Goal: Check status: Check status

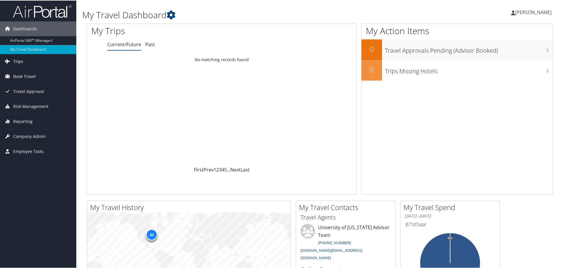
click at [20, 61] on span "Trips" at bounding box center [18, 60] width 10 height 15
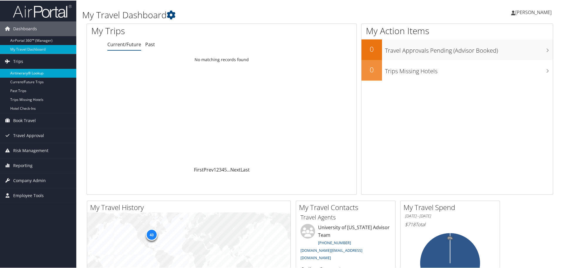
click at [43, 73] on link "Airtinerary® Lookup" at bounding box center [38, 72] width 76 height 9
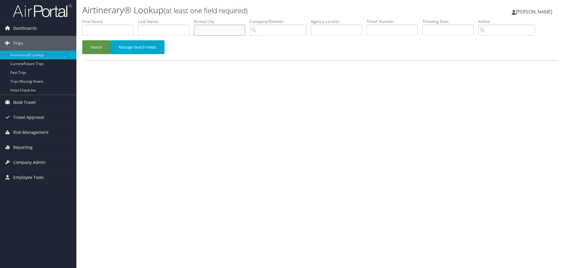
click at [222, 28] on input "text" at bounding box center [219, 30] width 51 height 11
type input "b"
type input "[GEOGRAPHIC_DATA]"
click at [82, 40] on button "Search" at bounding box center [96, 47] width 28 height 14
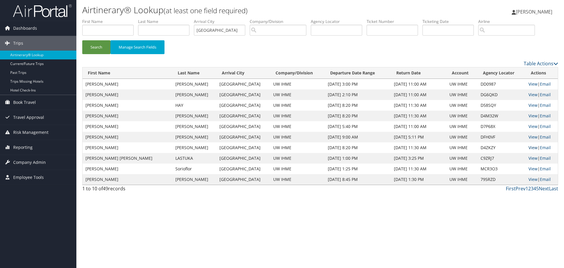
click at [528, 146] on link "View" at bounding box center [532, 147] width 9 height 6
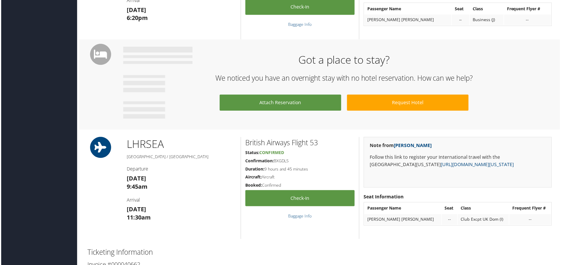
scroll to position [646, 0]
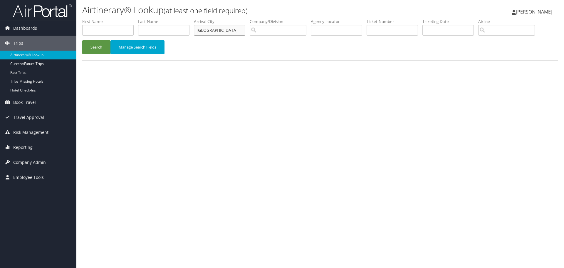
click at [228, 25] on input "Berlin" at bounding box center [219, 30] width 51 height 11
click at [97, 48] on button "Search" at bounding box center [96, 47] width 28 height 14
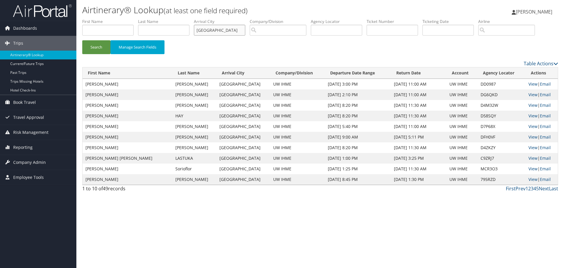
click at [204, 31] on input "Berlin" at bounding box center [219, 30] width 51 height 11
click at [170, 27] on input "text" at bounding box center [163, 30] width 51 height 11
type input "Pierce"
click at [82, 40] on button "Search" at bounding box center [96, 47] width 28 height 14
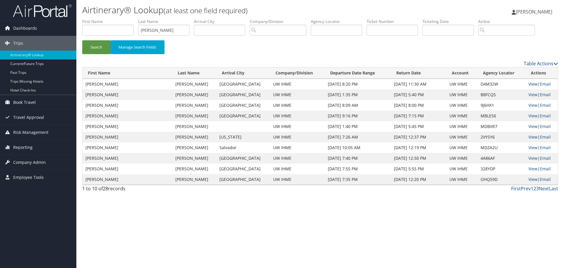
click at [528, 83] on link "View" at bounding box center [532, 84] width 9 height 6
drag, startPoint x: 77, startPoint y: 58, endPoint x: 80, endPoint y: 57, distance: 3.6
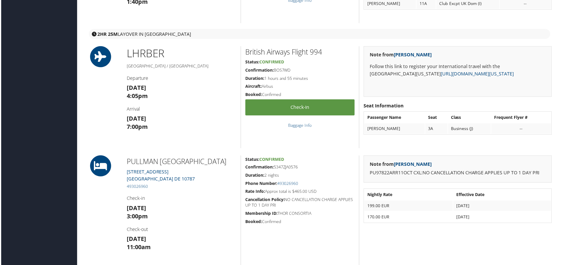
scroll to position [294, 0]
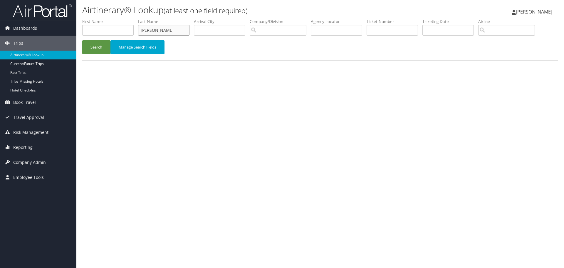
click at [148, 29] on input "Pierce" at bounding box center [163, 30] width 51 height 11
click at [219, 29] on input "text" at bounding box center [219, 30] width 51 height 11
click at [82, 40] on button "Search" at bounding box center [96, 47] width 28 height 14
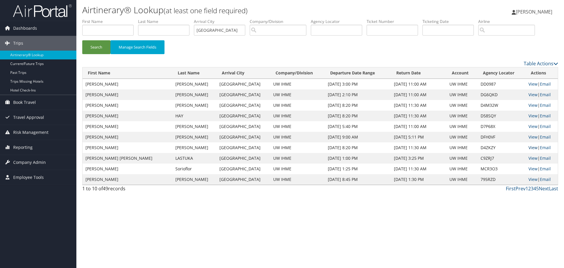
click at [528, 148] on link "View" at bounding box center [532, 147] width 9 height 6
click at [530, 115] on link "View" at bounding box center [532, 116] width 9 height 6
click at [531, 93] on link "View" at bounding box center [532, 95] width 9 height 6
click at [534, 136] on td "View | Email" at bounding box center [541, 137] width 32 height 11
click at [530, 83] on link "View" at bounding box center [532, 84] width 9 height 6
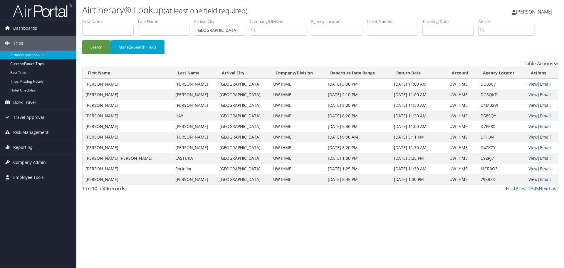
click at [532, 136] on link "View" at bounding box center [532, 137] width 9 height 6
click at [204, 30] on input "Berlin" at bounding box center [219, 30] width 51 height 11
type input "London"
click at [82, 40] on button "Search" at bounding box center [96, 47] width 28 height 14
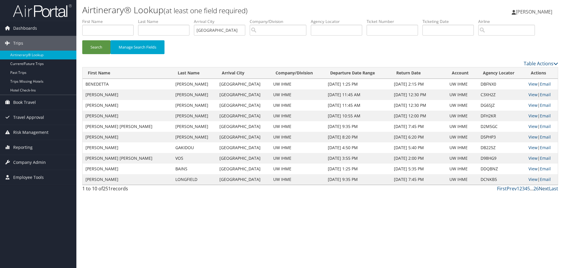
click at [541, 189] on link "Next" at bounding box center [544, 188] width 10 height 6
click at [529, 93] on link "View" at bounding box center [532, 95] width 9 height 6
click at [500, 188] on link "First" at bounding box center [502, 188] width 10 height 6
click at [531, 105] on link "View" at bounding box center [532, 105] width 9 height 6
click at [528, 136] on link "View" at bounding box center [532, 137] width 9 height 6
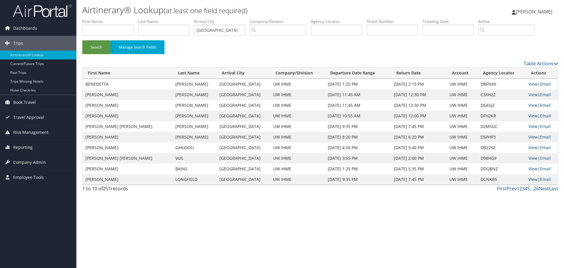
click at [529, 116] on link "View" at bounding box center [532, 116] width 9 height 6
click at [532, 127] on link "View" at bounding box center [532, 126] width 9 height 6
click at [528, 159] on link "View" at bounding box center [532, 158] width 9 height 6
click at [528, 167] on link "View" at bounding box center [532, 169] width 9 height 6
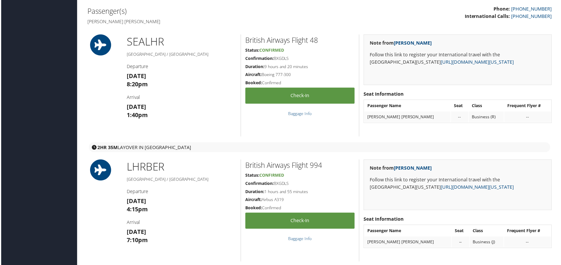
scroll to position [206, 0]
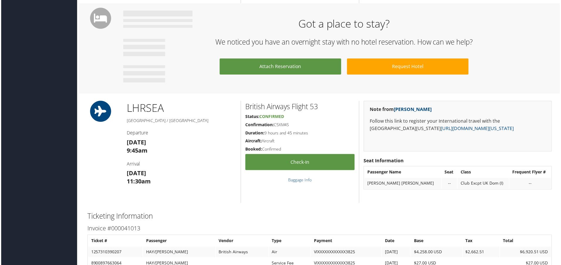
scroll to position [675, 0]
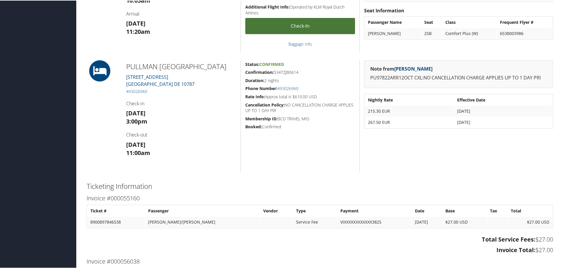
scroll to position [382, 0]
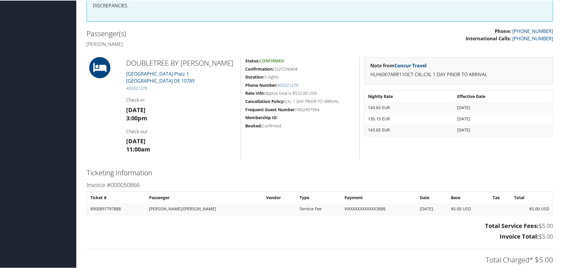
scroll to position [147, 0]
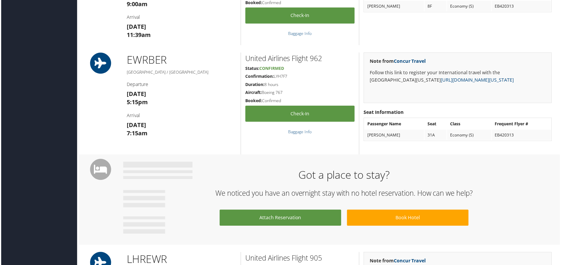
scroll to position [264, 0]
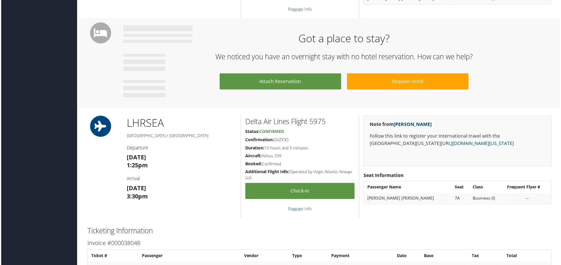
scroll to position [323, 0]
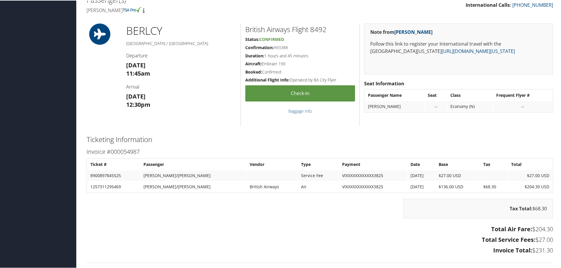
scroll to position [176, 0]
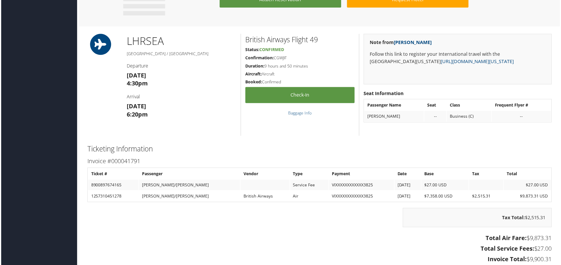
scroll to position [382, 0]
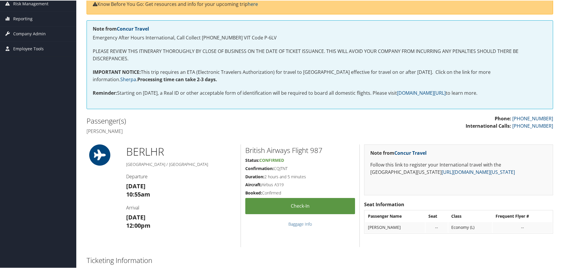
scroll to position [117, 0]
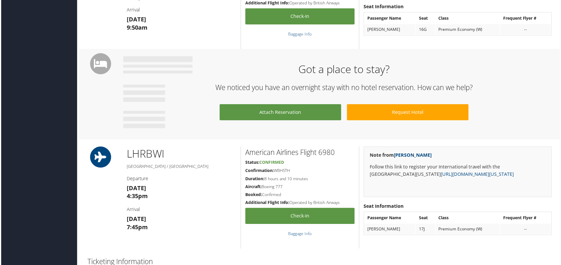
scroll to position [294, 0]
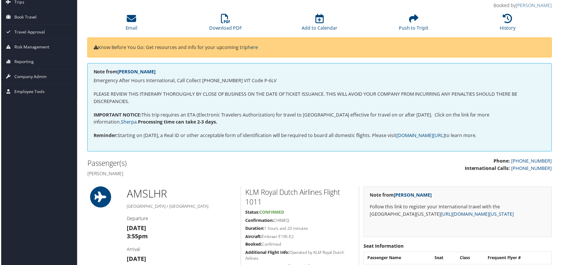
scroll to position [29, 0]
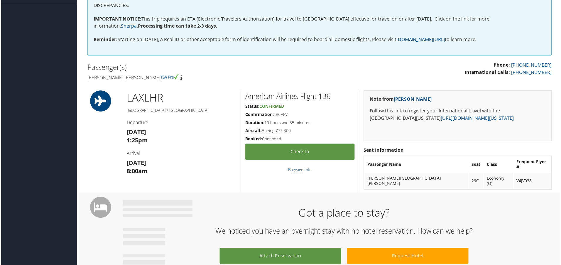
scroll to position [147, 0]
